Goal: Information Seeking & Learning: Find specific fact

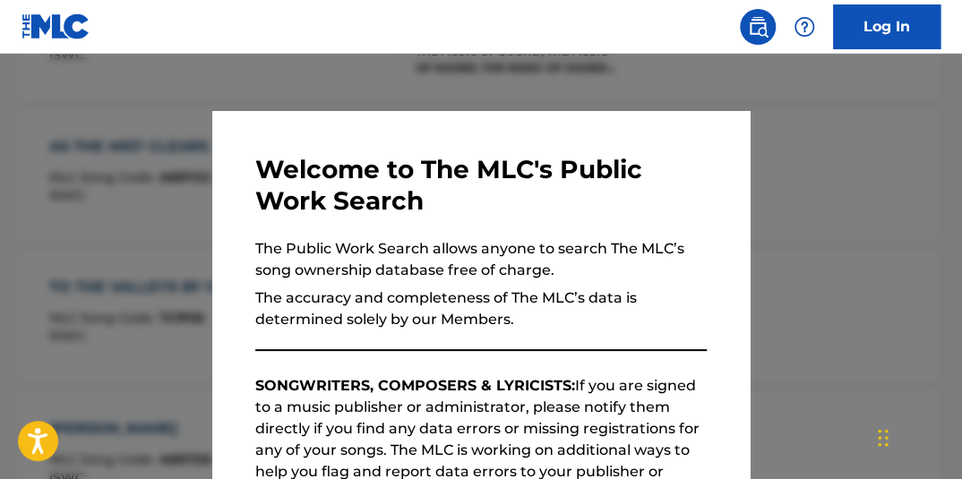
drag, startPoint x: 438, startPoint y: 83, endPoint x: 489, endPoint y: 91, distance: 51.7
click at [438, 83] on div at bounding box center [481, 293] width 962 height 479
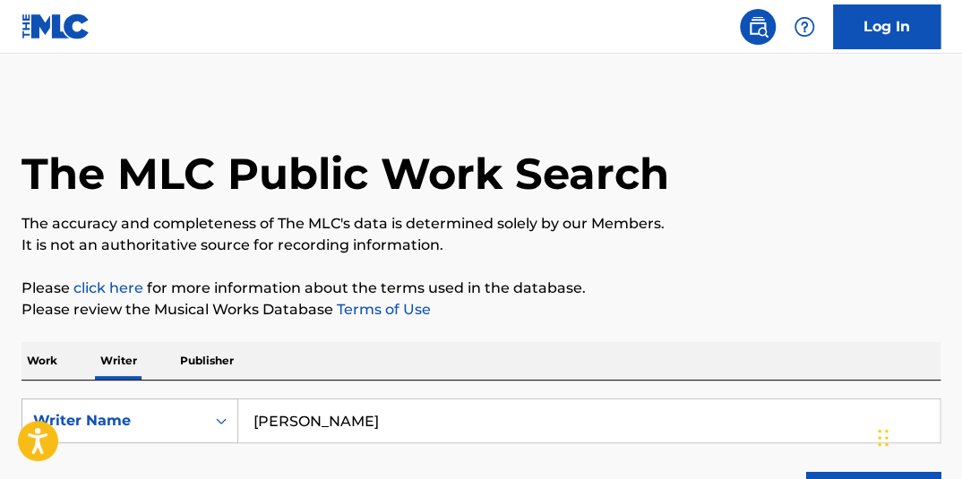
click at [110, 357] on p "Writer" at bounding box center [118, 361] width 47 height 38
drag, startPoint x: 458, startPoint y: 418, endPoint x: 174, endPoint y: 386, distance: 285.8
click at [174, 386] on div "SearchWithCriteriac0ae67a4-20e7-4937-9bfc-07b81b404d65 Writer Name [PERSON_NAME…" at bounding box center [480, 453] width 919 height 145
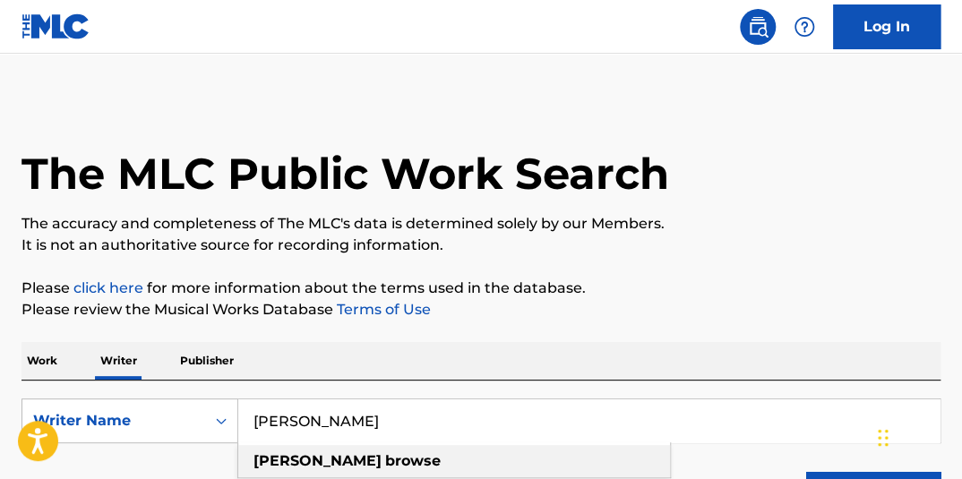
click at [515, 459] on div "[PERSON_NAME]" at bounding box center [454, 461] width 432 height 32
type input "[PERSON_NAME]"
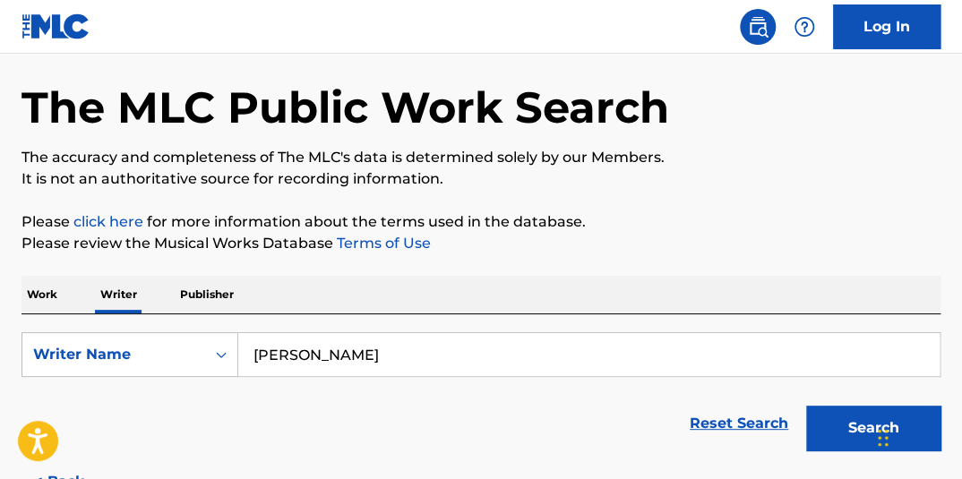
scroll to position [133, 0]
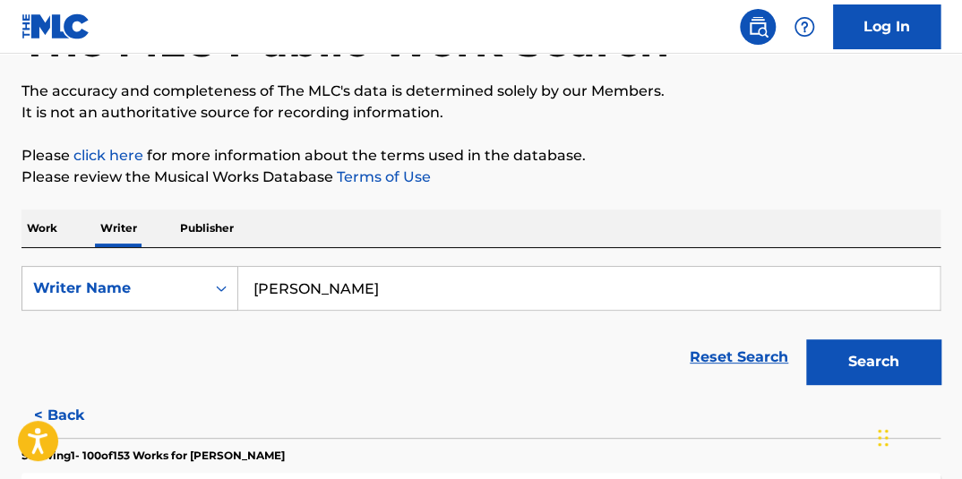
click at [838, 363] on button "Search" at bounding box center [873, 361] width 134 height 45
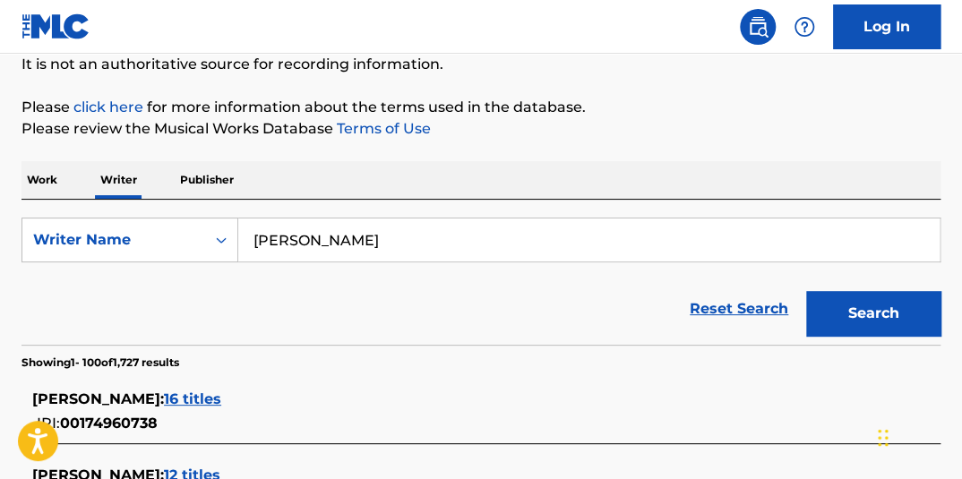
scroll to position [6379, 0]
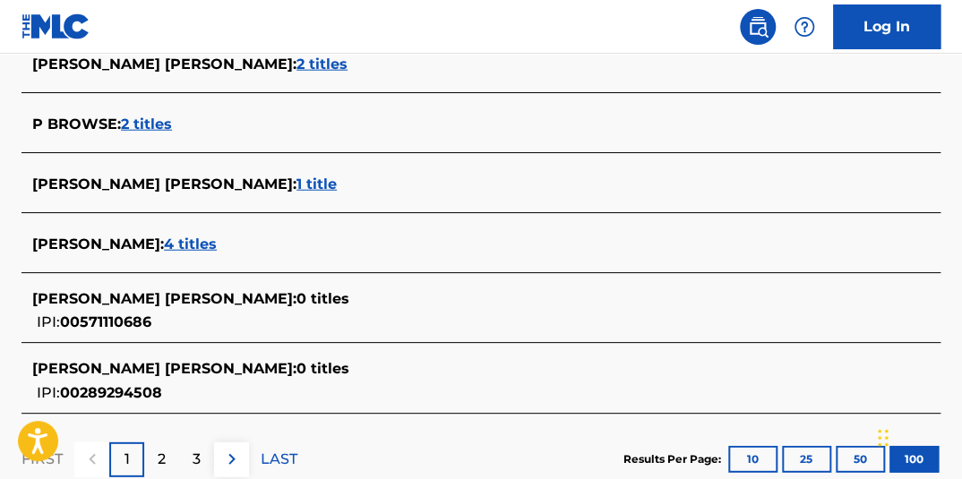
click at [193, 236] on span "4 titles" at bounding box center [190, 244] width 53 height 17
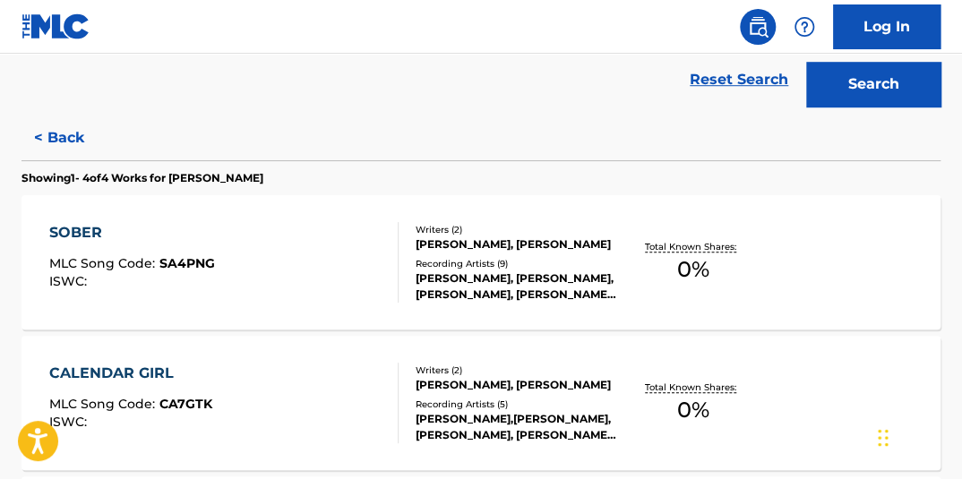
scroll to position [425, 0]
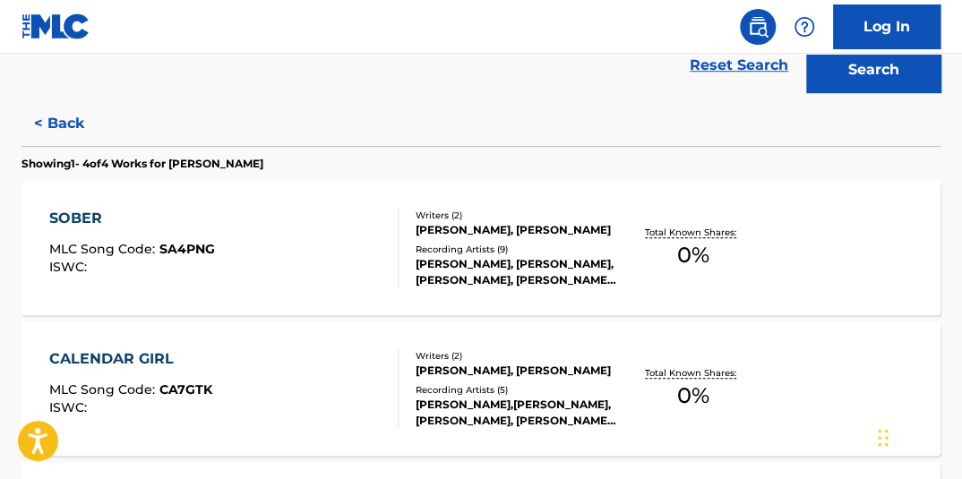
click at [717, 241] on div "Total Known Shares: 0 %" at bounding box center [692, 248] width 153 height 55
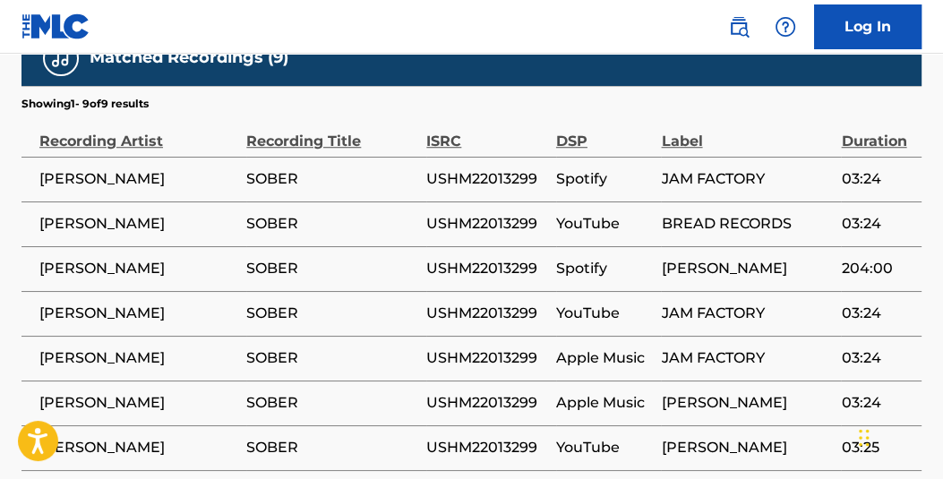
scroll to position [949, 0]
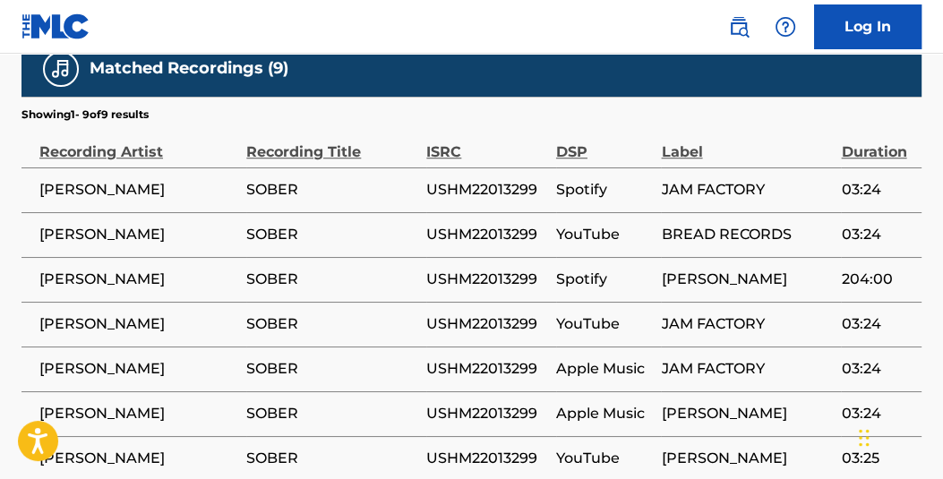
click at [504, 192] on span "USHM22013299" at bounding box center [486, 189] width 121 height 21
click at [505, 191] on span "USHM22013299" at bounding box center [486, 189] width 121 height 21
copy span "USHM22013299"
drag, startPoint x: 941, startPoint y: 313, endPoint x: 960, endPoint y: 232, distance: 82.8
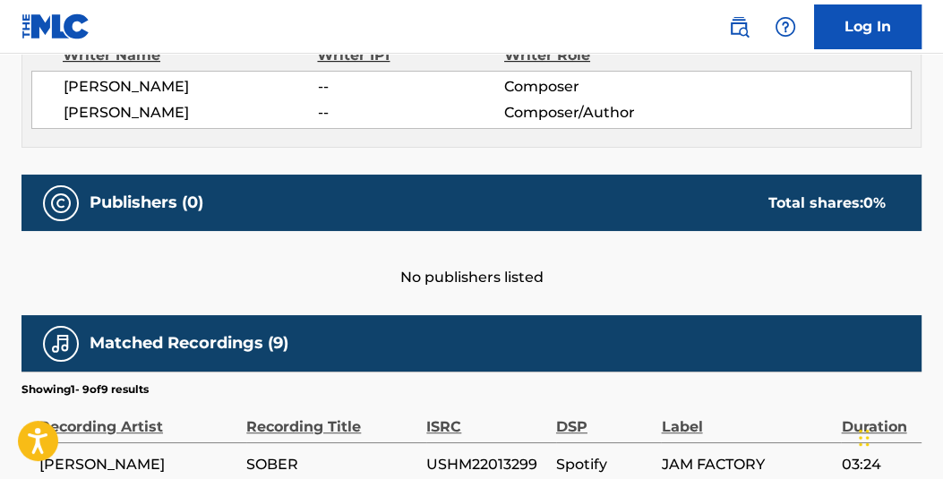
scroll to position [623, 0]
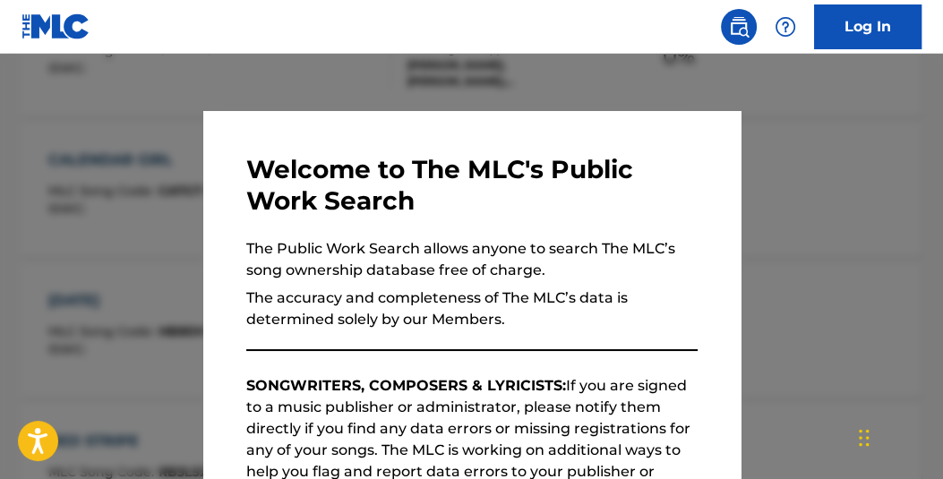
drag, startPoint x: 269, startPoint y: 72, endPoint x: 280, endPoint y: 77, distance: 12.8
click at [271, 73] on div at bounding box center [471, 293] width 943 height 479
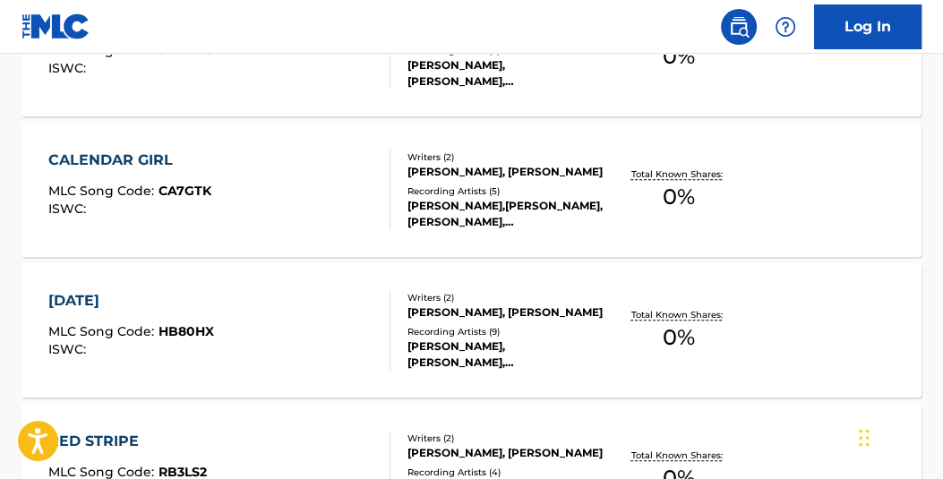
click at [692, 183] on span "0 %" at bounding box center [679, 197] width 32 height 32
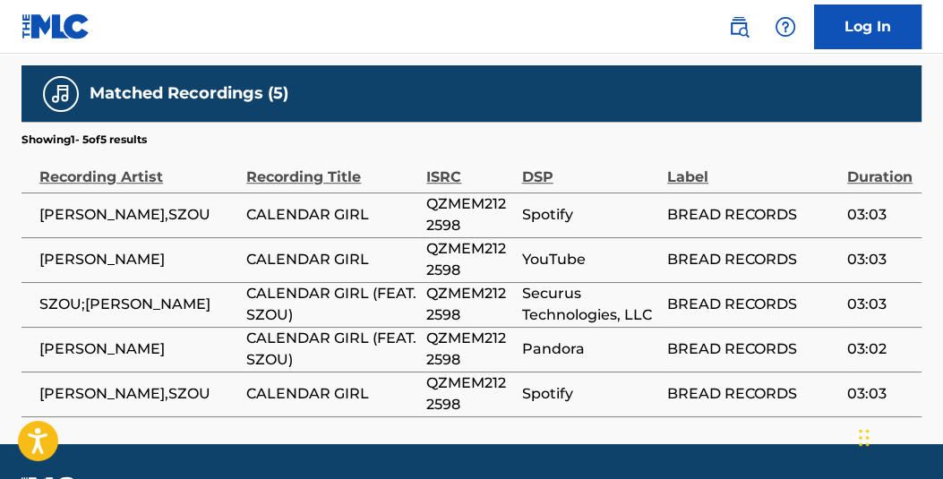
scroll to position [941, 0]
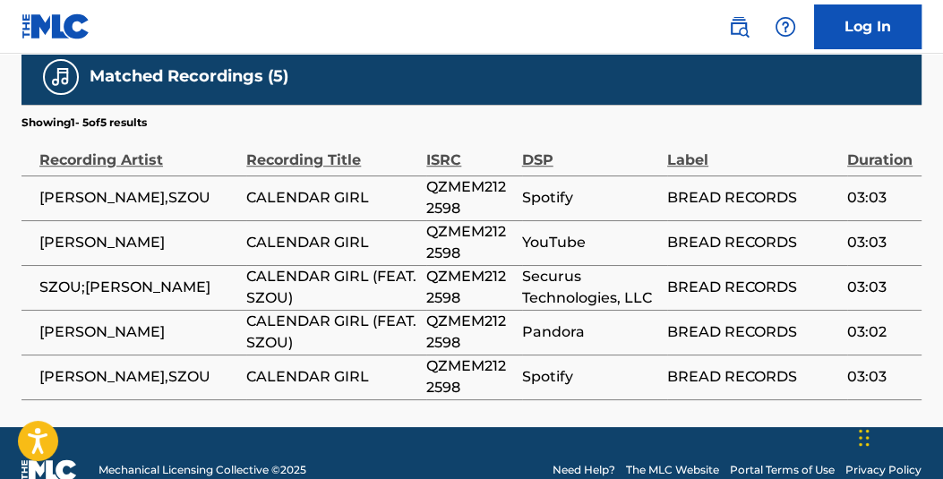
click at [441, 189] on span "QZMEM2122598" at bounding box center [469, 197] width 86 height 43
copy span "QZMEM2122598"
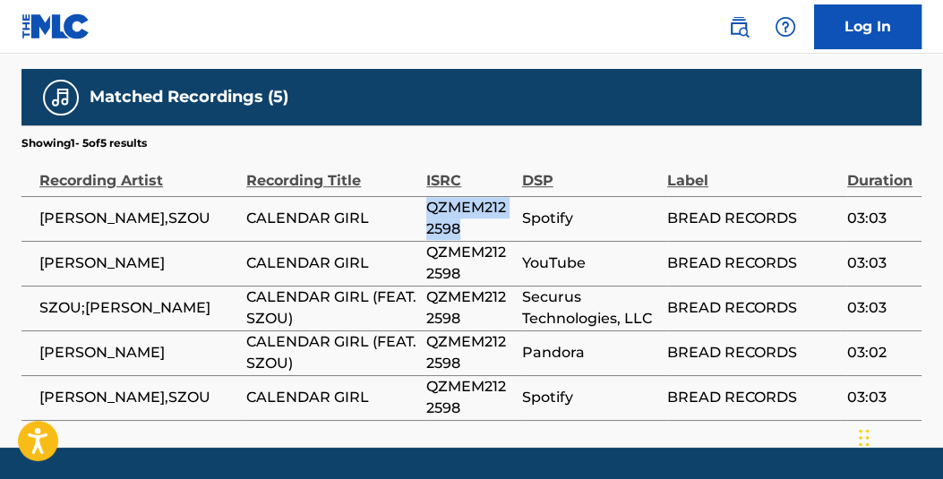
scroll to position [922, 0]
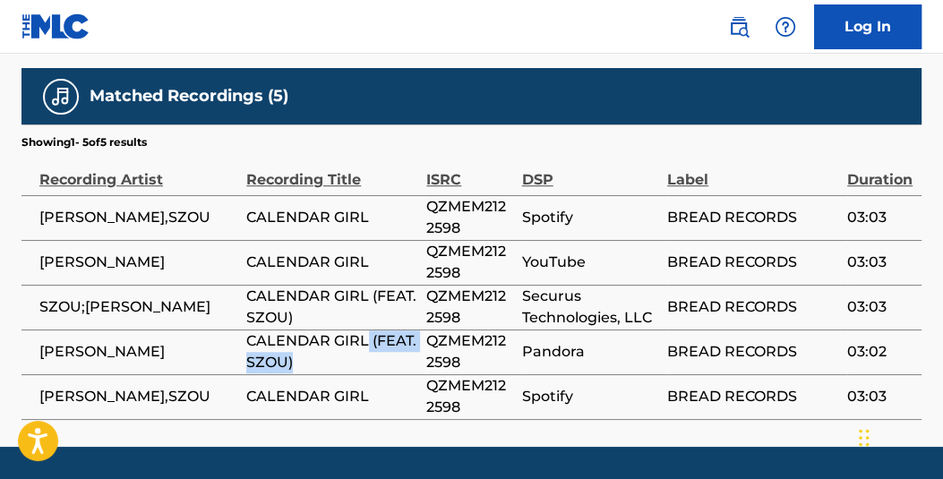
drag, startPoint x: 369, startPoint y: 338, endPoint x: 370, endPoint y: 365, distance: 27.8
click at [387, 370] on span "CALENDAR GIRL (FEAT. SZOU)" at bounding box center [331, 352] width 171 height 43
copy span "(FEAT. SZOU)"
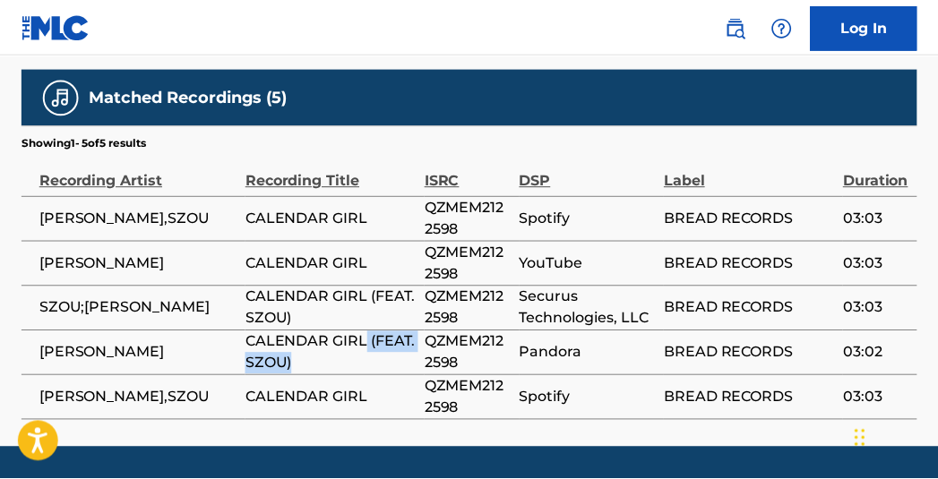
scroll to position [195, 0]
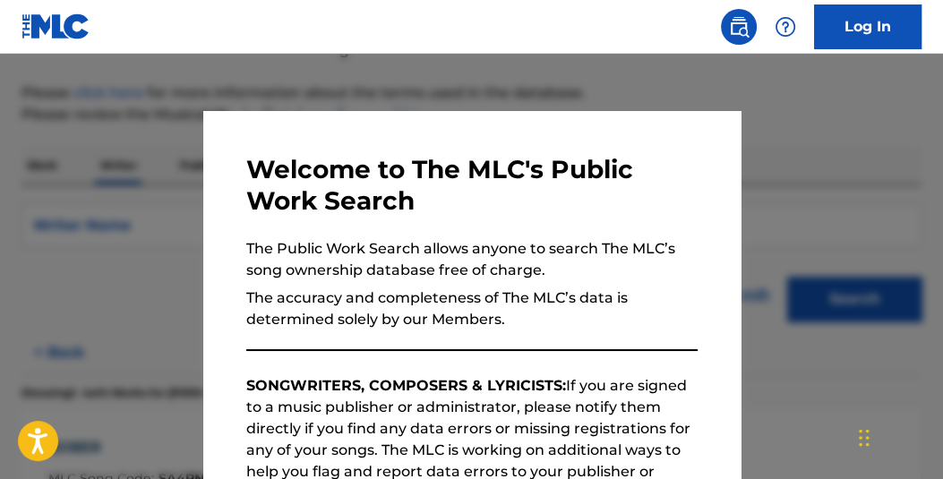
click at [845, 224] on div at bounding box center [471, 293] width 943 height 479
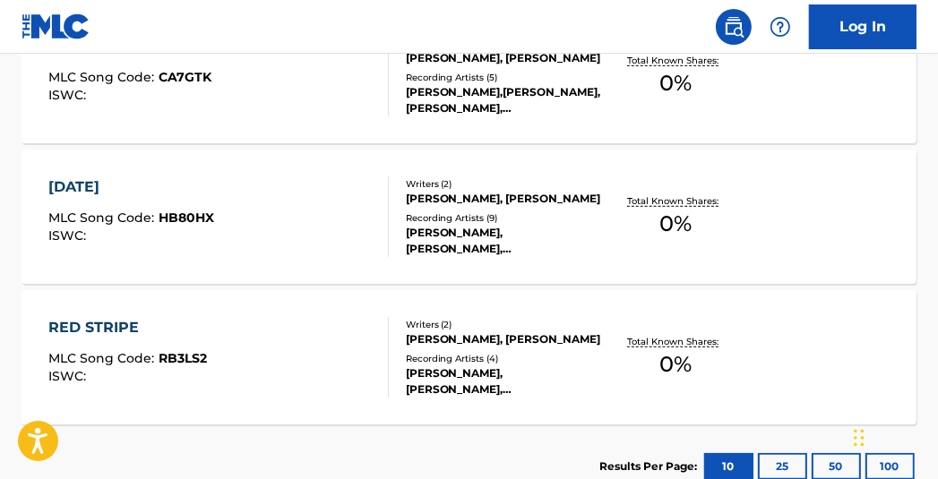
scroll to position [745, 0]
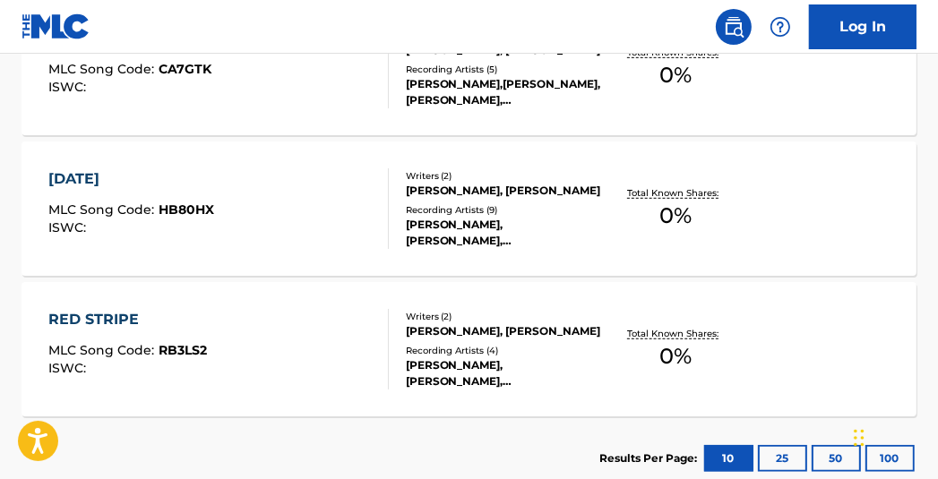
click at [664, 210] on span "0 %" at bounding box center [675, 216] width 32 height 32
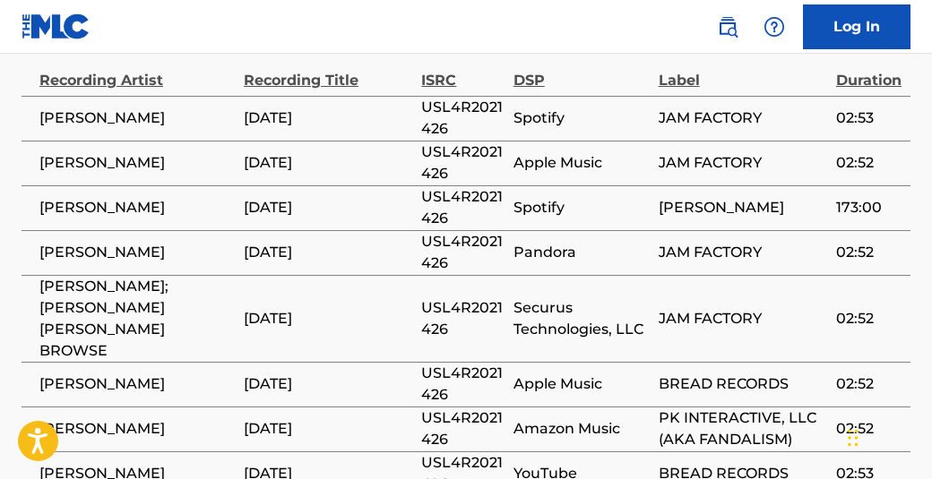
scroll to position [1009, 0]
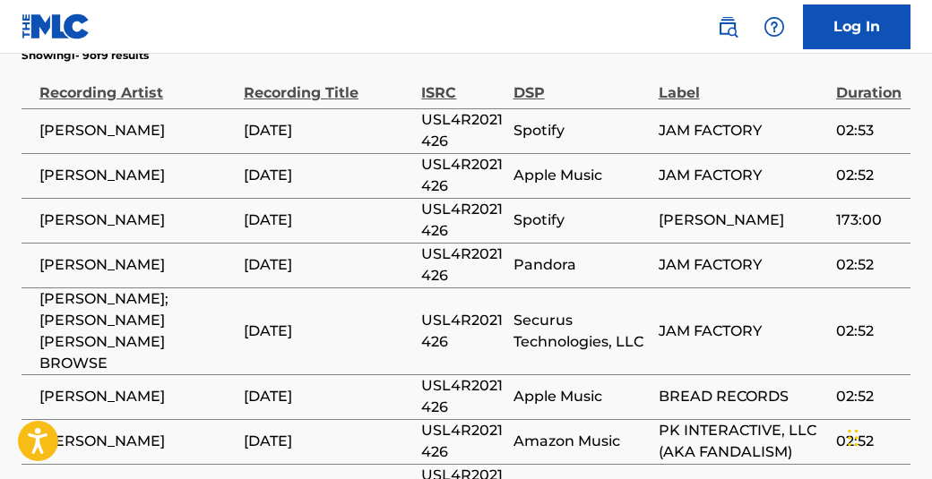
click at [443, 207] on span "USL4R2021426" at bounding box center [462, 220] width 82 height 43
copy span "USL4R2021426"
drag, startPoint x: 914, startPoint y: 236, endPoint x: 889, endPoint y: 232, distance: 25.3
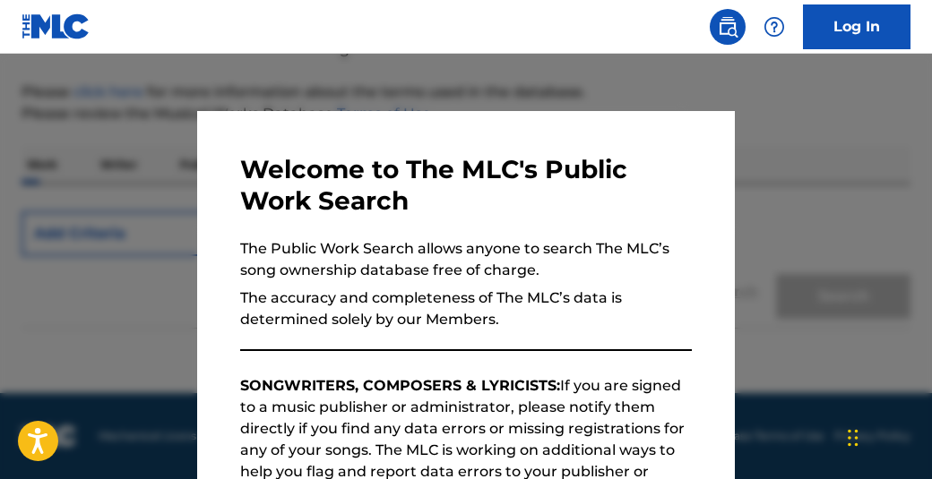
scroll to position [861, 0]
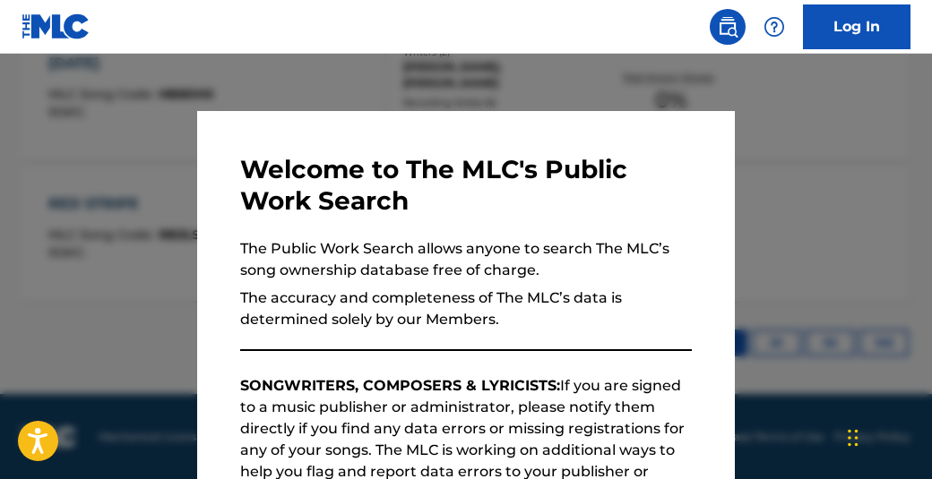
drag, startPoint x: 760, startPoint y: 138, endPoint x: 784, endPoint y: 160, distance: 33.0
click at [760, 141] on div at bounding box center [466, 293] width 932 height 479
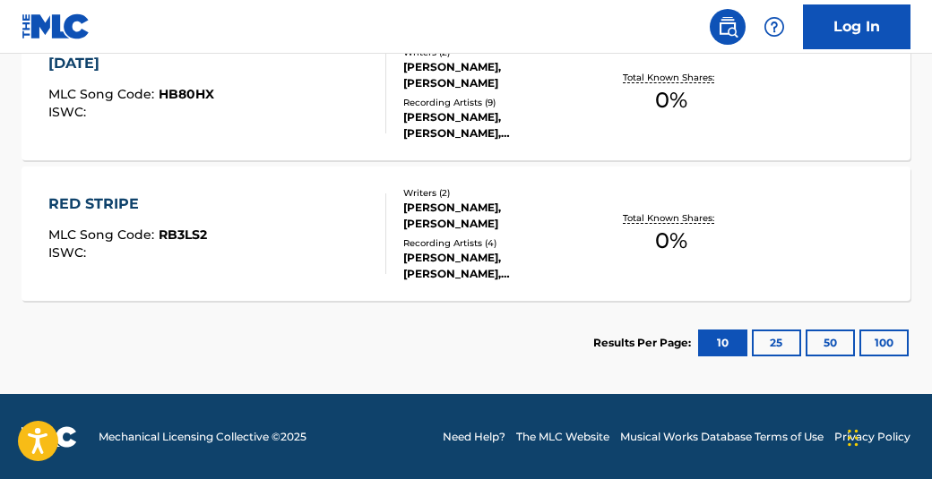
click at [675, 227] on span "0 %" at bounding box center [671, 241] width 32 height 32
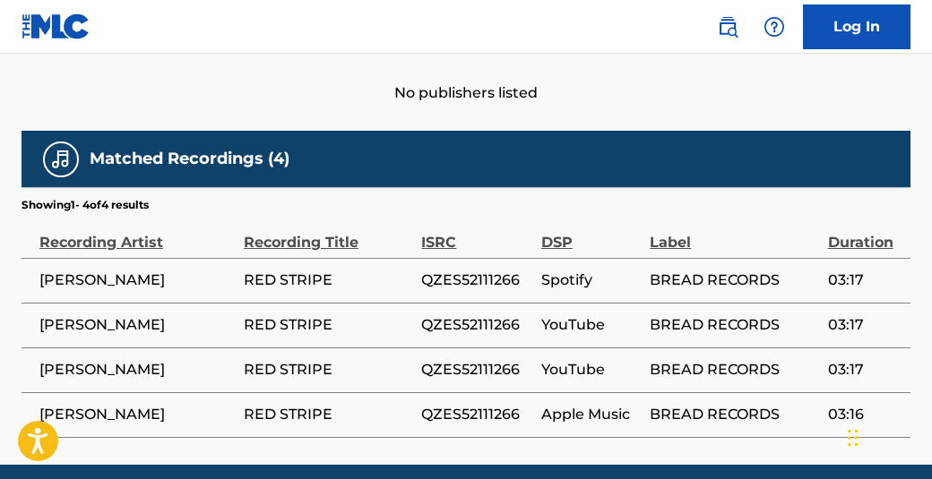
scroll to position [928, 0]
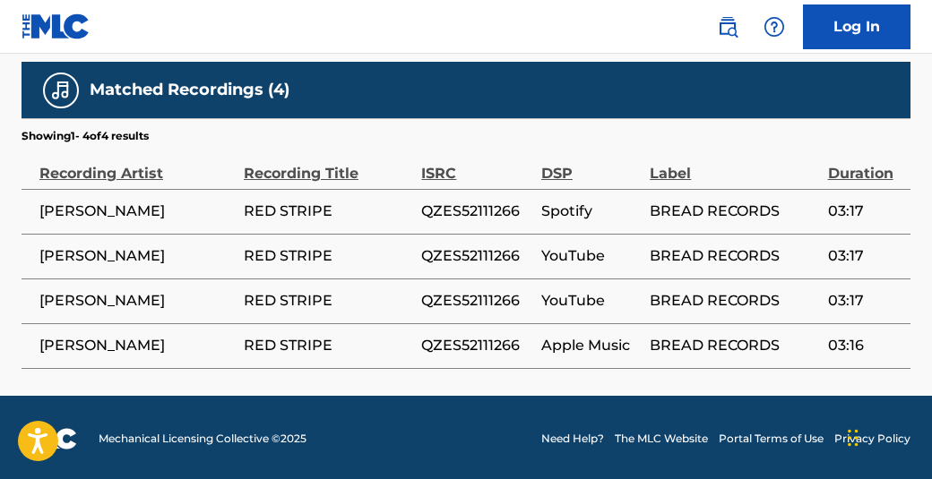
click at [457, 215] on span "QZES52111266" at bounding box center [476, 211] width 111 height 21
click at [457, 214] on span "QZES52111266" at bounding box center [476, 211] width 111 height 21
copy span "QZES52111266"
drag, startPoint x: 17, startPoint y: 206, endPoint x: 29, endPoint y: 206, distance: 11.6
